Goal: Book appointment/travel/reservation

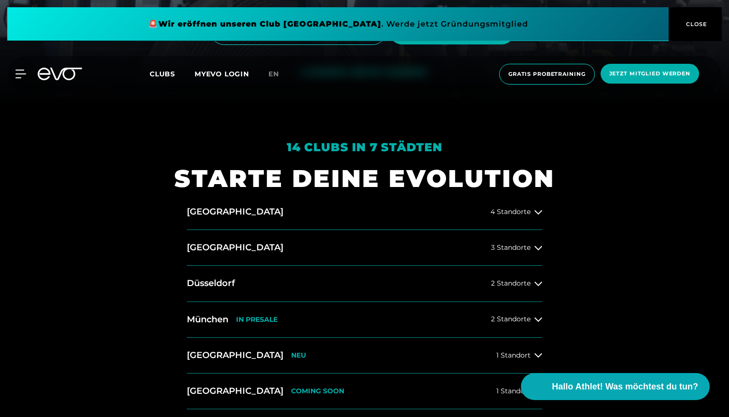
scroll to position [312, 0]
click at [524, 253] on button "[GEOGRAPHIC_DATA] 3 Standorte" at bounding box center [364, 247] width 355 height 36
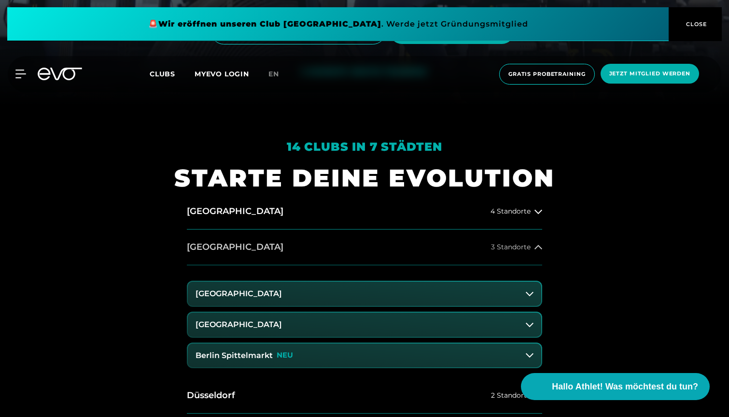
click at [524, 253] on button "[GEOGRAPHIC_DATA] 3 Standorte" at bounding box center [364, 247] width 355 height 36
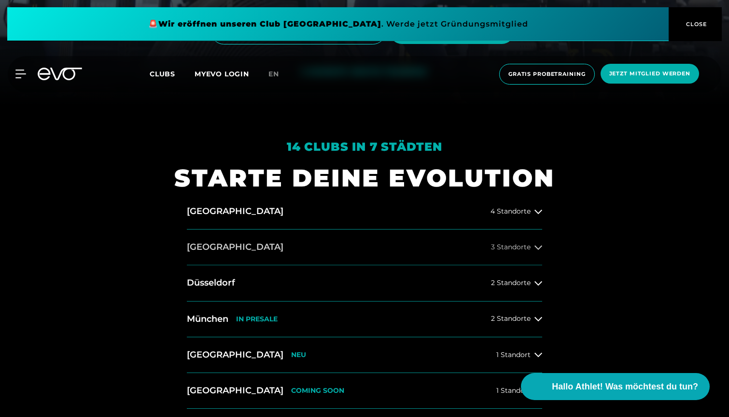
click at [524, 253] on button "[GEOGRAPHIC_DATA] 3 Standorte" at bounding box center [364, 247] width 355 height 36
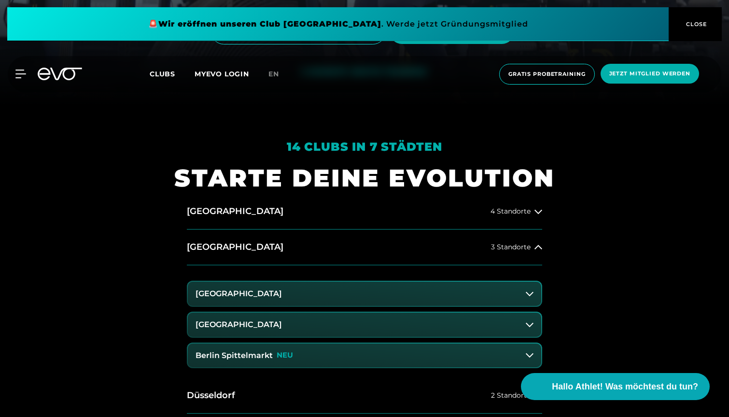
click at [346, 324] on button "[GEOGRAPHIC_DATA]" at bounding box center [365, 324] width 354 height 24
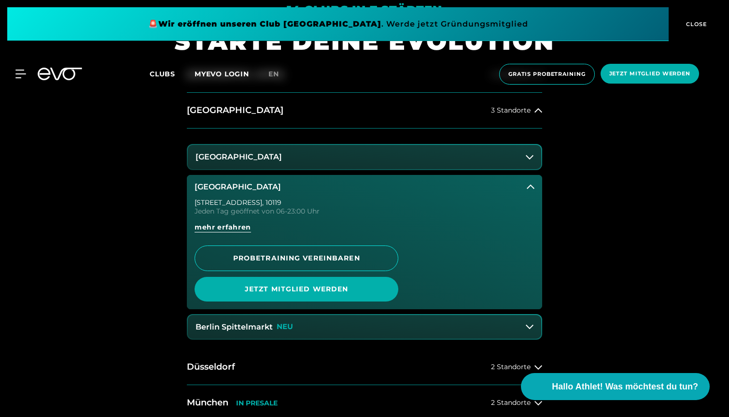
scroll to position [449, 0]
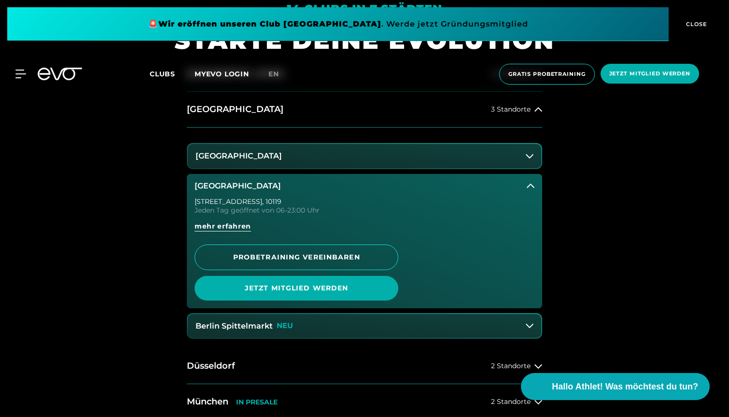
click at [191, 188] on button "[GEOGRAPHIC_DATA]" at bounding box center [364, 186] width 355 height 24
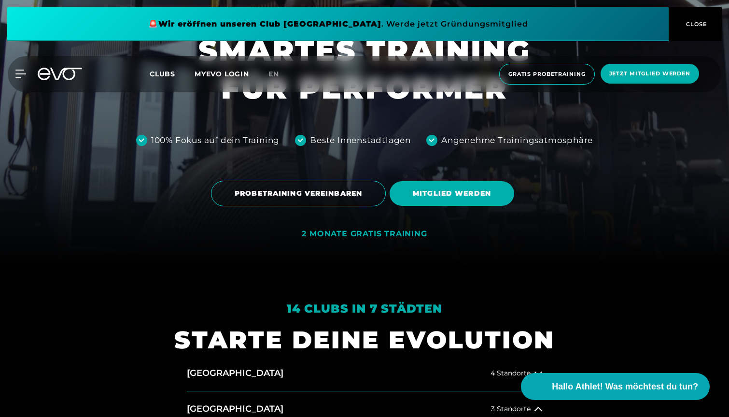
scroll to position [0, 0]
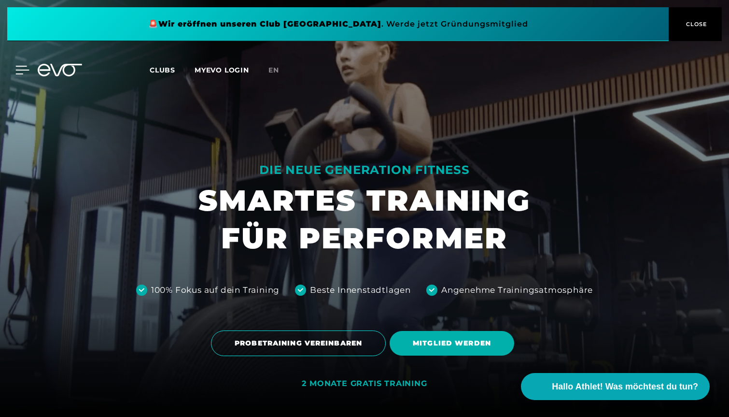
click at [25, 67] on icon at bounding box center [22, 70] width 14 height 9
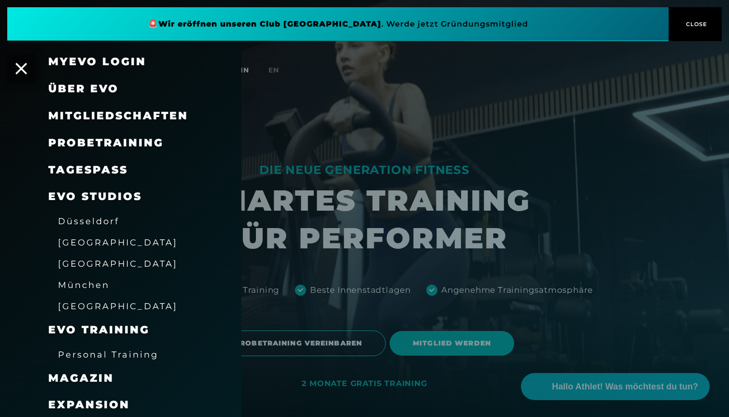
click at [90, 140] on span "Probetraining" at bounding box center [105, 142] width 115 height 13
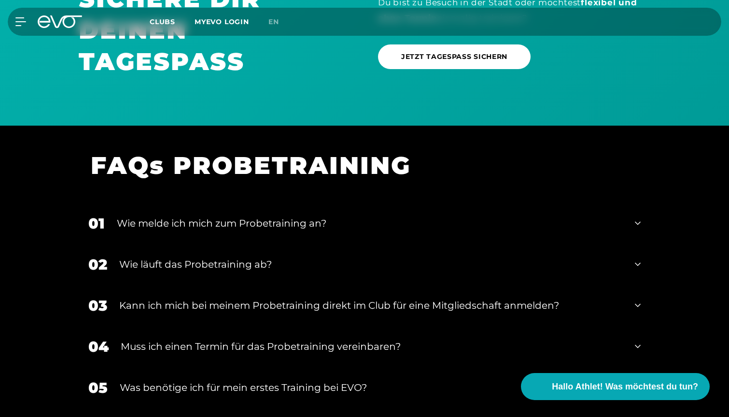
scroll to position [815, 0]
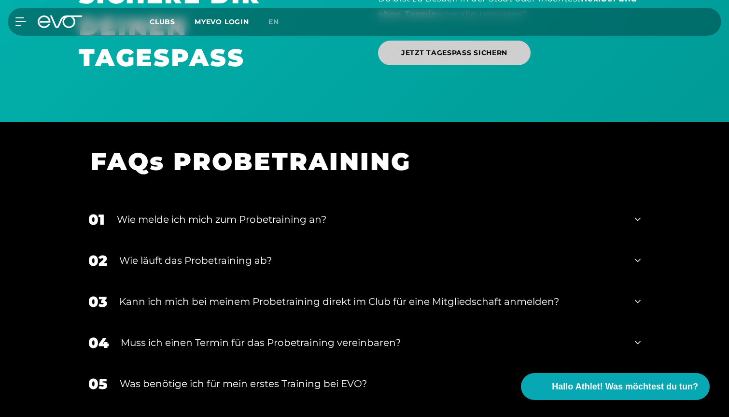
click at [417, 45] on link "JETZT TAGESPASS SICHERN" at bounding box center [454, 53] width 153 height 25
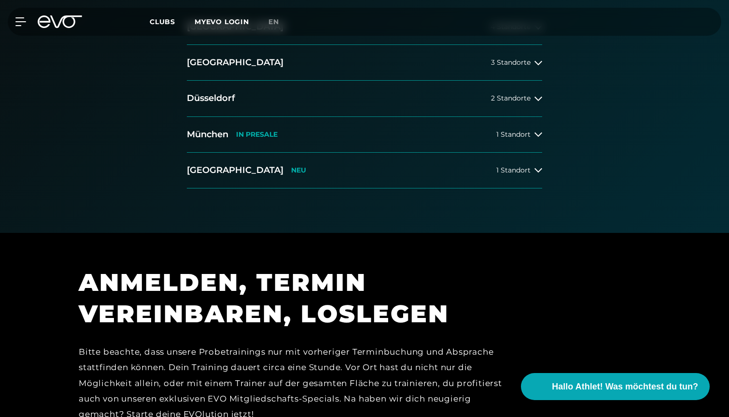
scroll to position [260, 0]
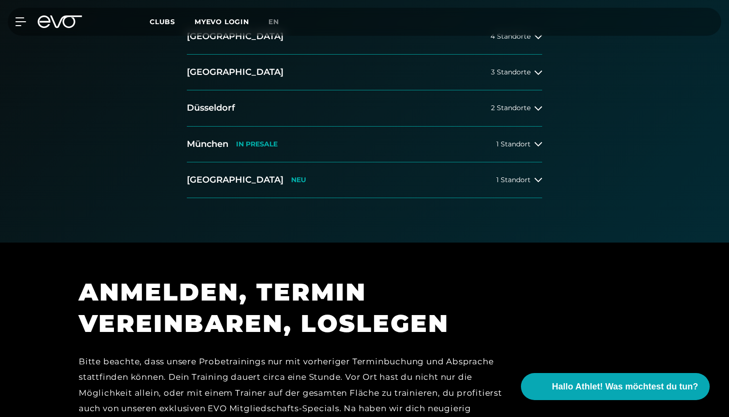
click at [156, 20] on span "Clubs" at bounding box center [163, 21] width 26 height 9
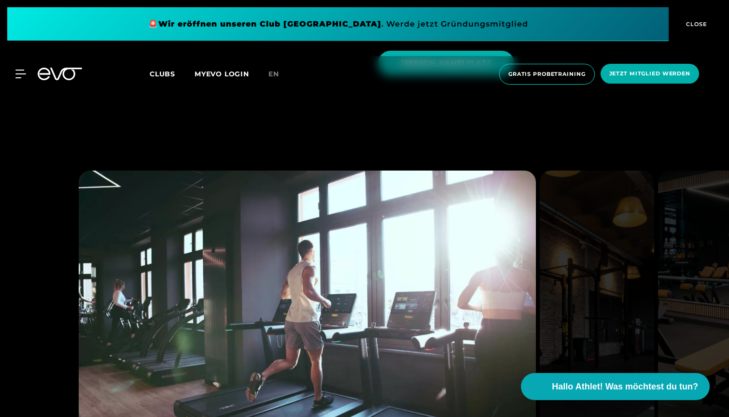
scroll to position [1199, 0]
